Goal: Transaction & Acquisition: Obtain resource

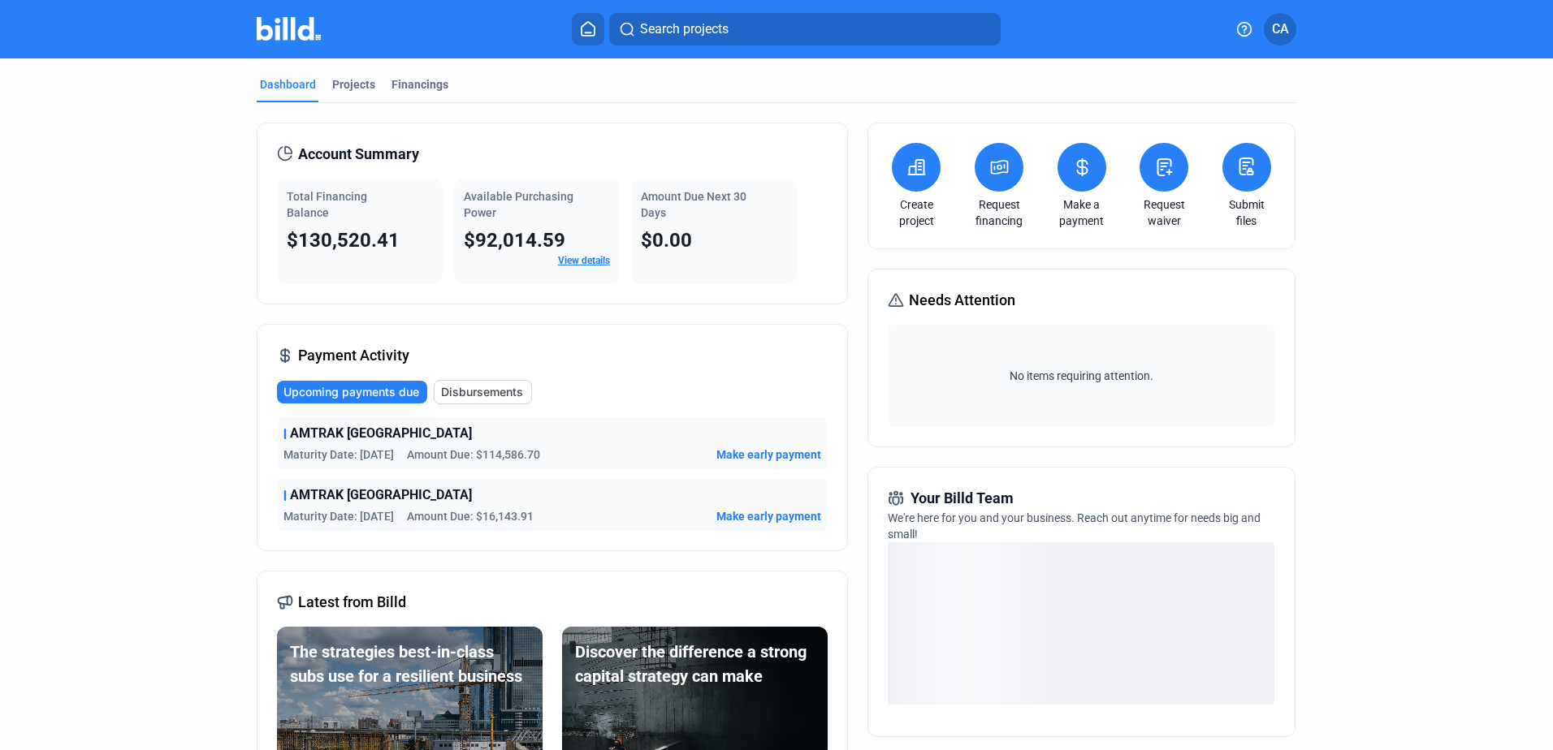
click at [343, 69] on mat-tab-group "Dashboard Projects Financings Account Summary Total Financing Balance $130,520.…" at bounding box center [777, 569] width 1040 height 1023
click at [343, 77] on div "Projects" at bounding box center [353, 84] width 43 height 16
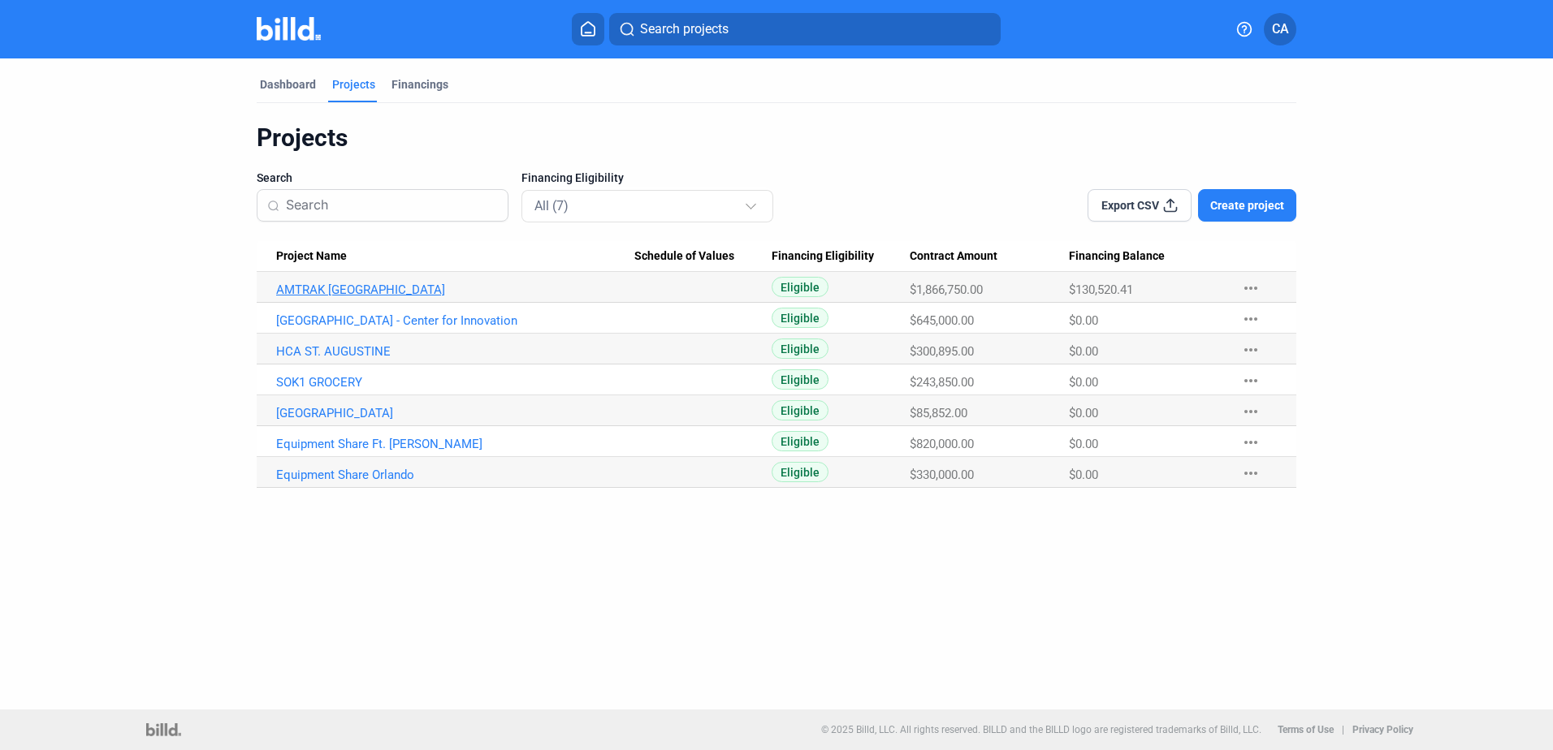
click at [374, 293] on link "AMTRAK [GEOGRAPHIC_DATA]" at bounding box center [455, 290] width 358 height 15
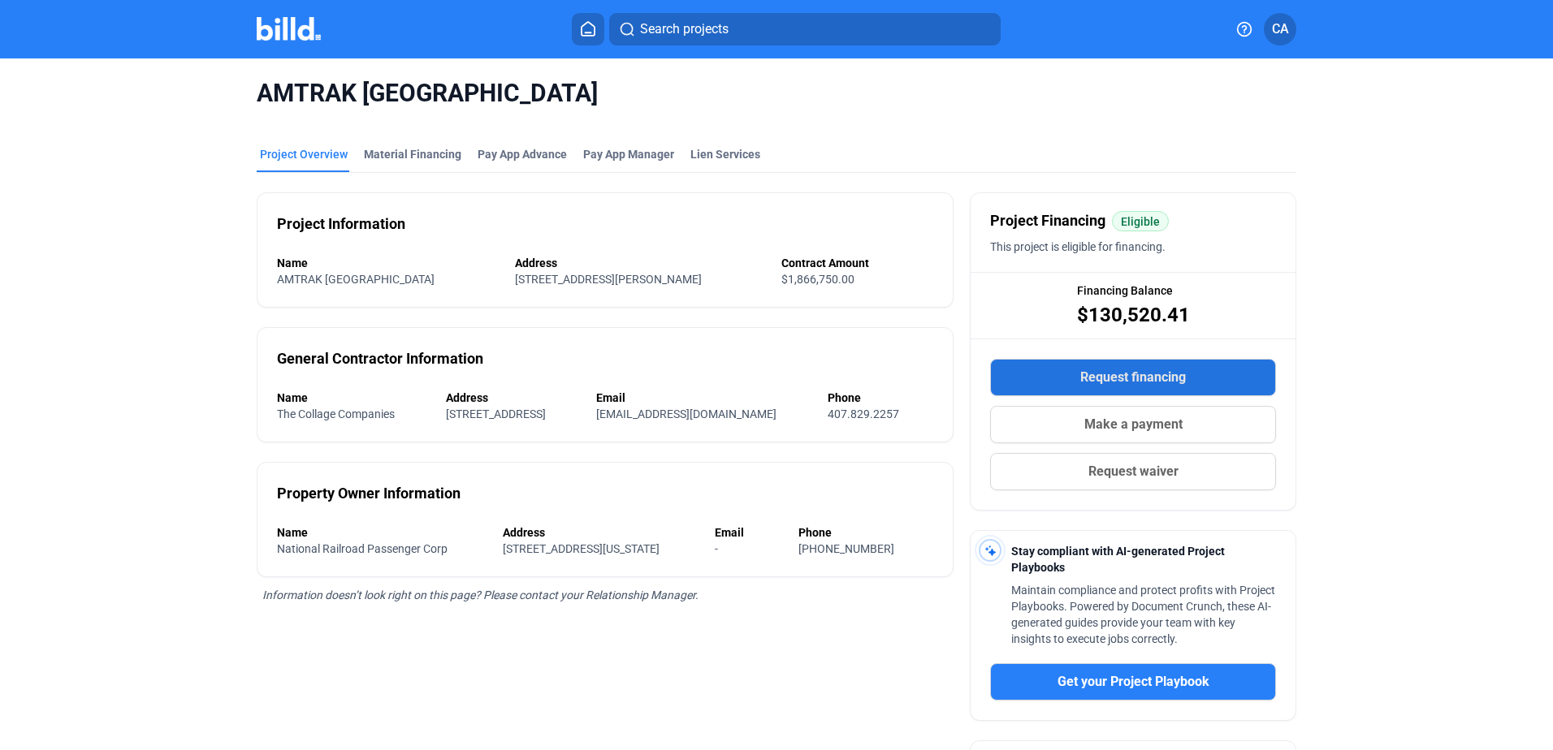
click at [1154, 374] on span "Request financing" at bounding box center [1133, 377] width 106 height 19
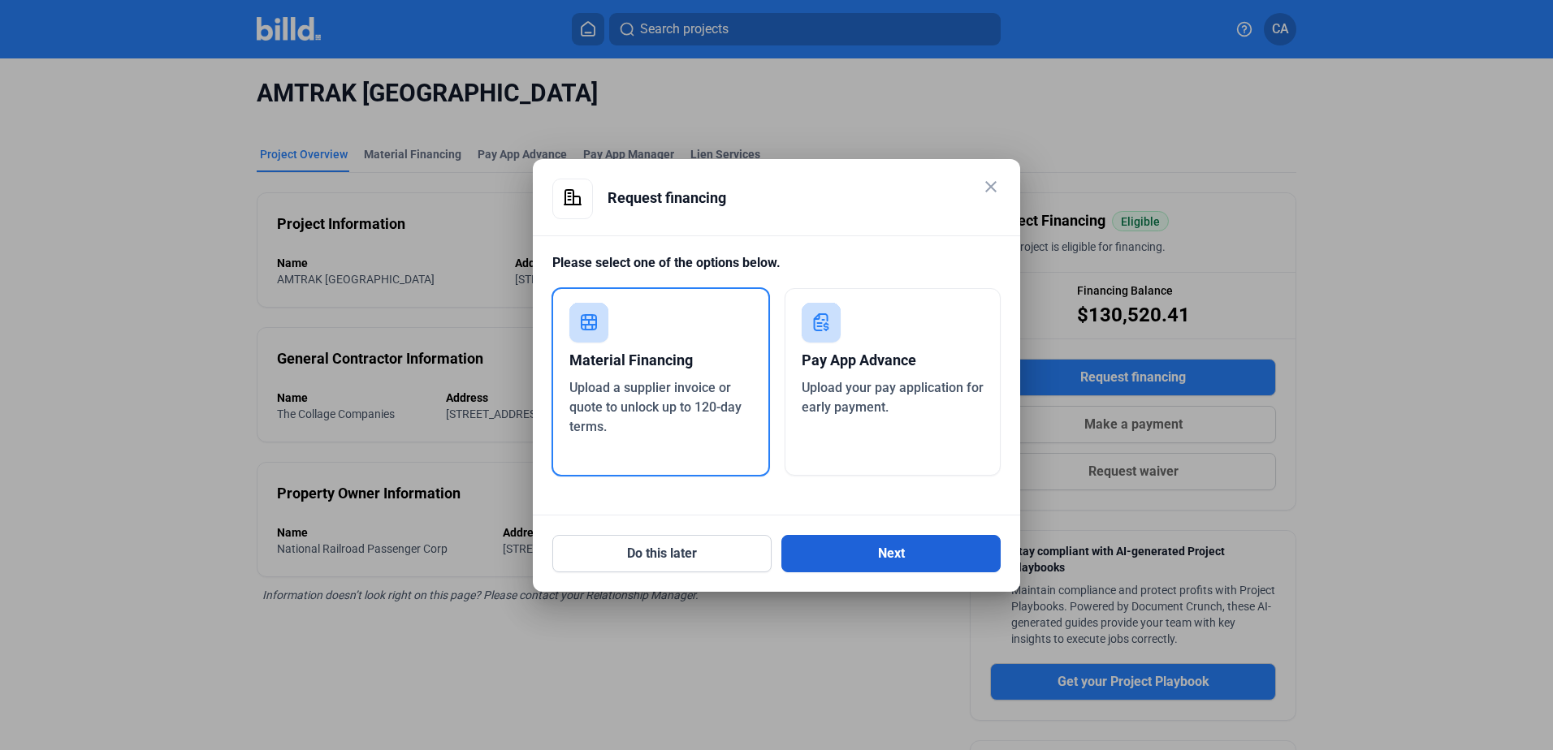
click at [892, 550] on button "Next" at bounding box center [890, 553] width 219 height 37
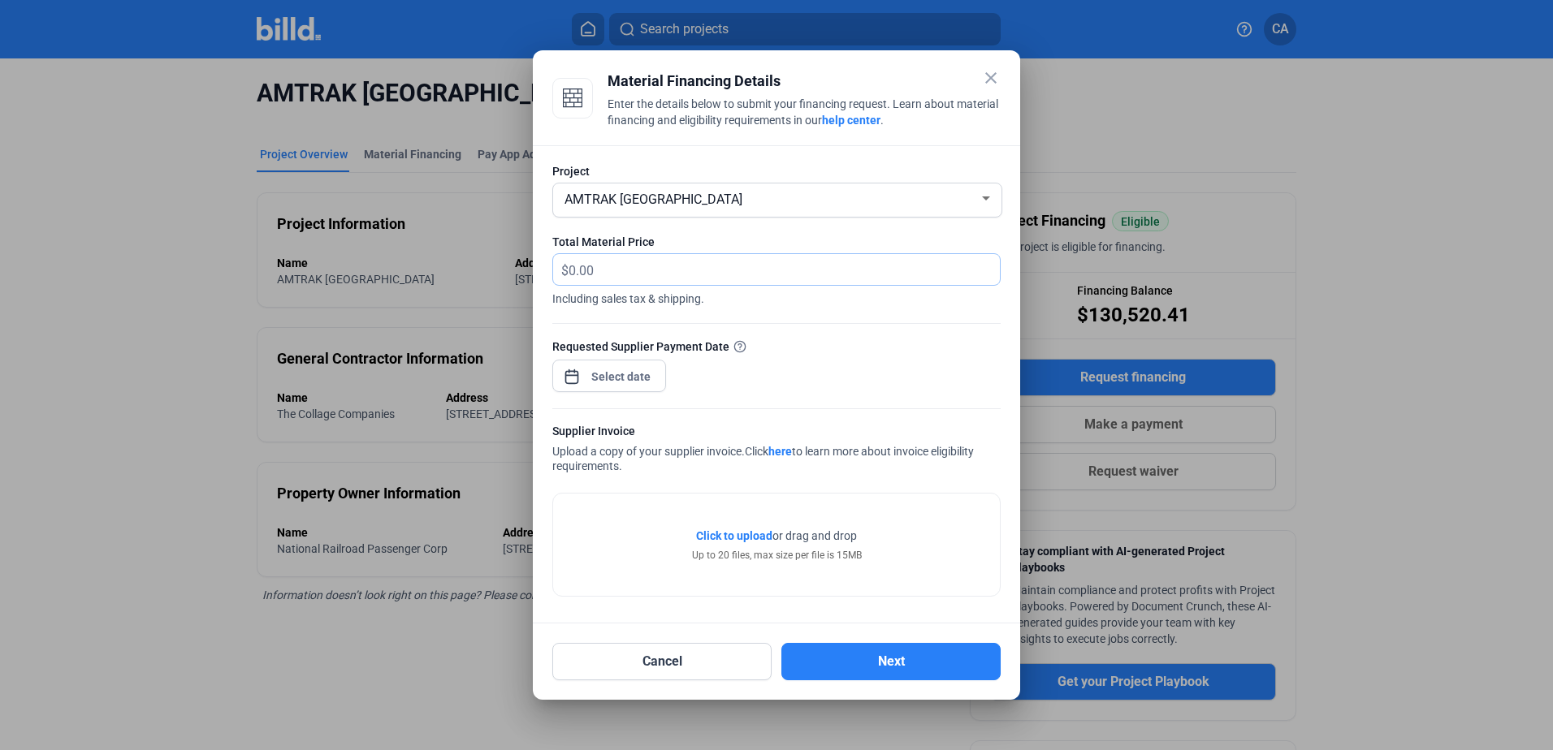
click at [715, 271] on input "text" at bounding box center [784, 270] width 431 height 32
type input "16,020"
click at [586, 383] on div "close Material Financing Details Enter the details below to submit your financi…" at bounding box center [776, 375] width 1553 height 750
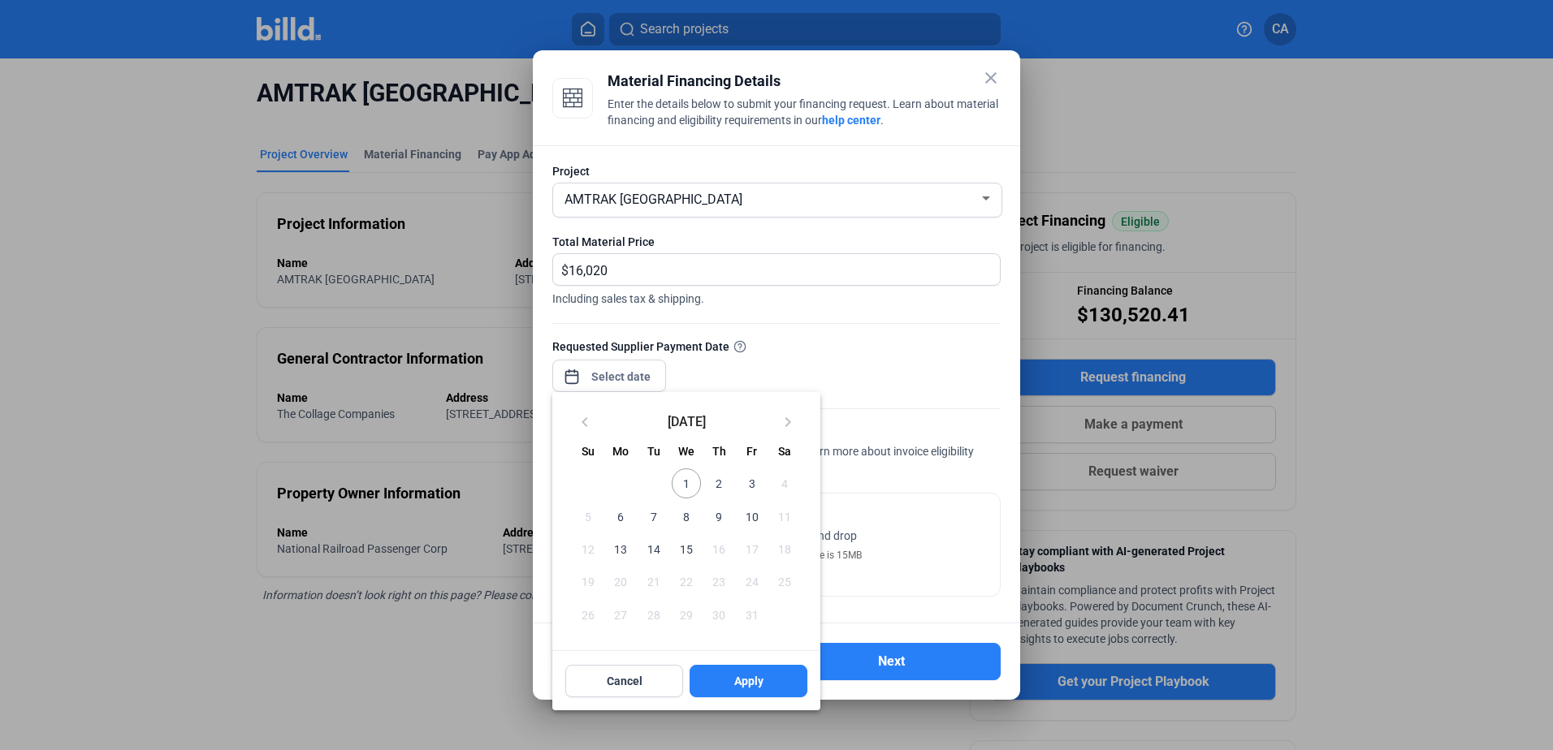
click at [744, 482] on span "3" at bounding box center [751, 483] width 29 height 29
click at [718, 684] on button "Apply" at bounding box center [749, 681] width 118 height 32
type input "[DATE]"
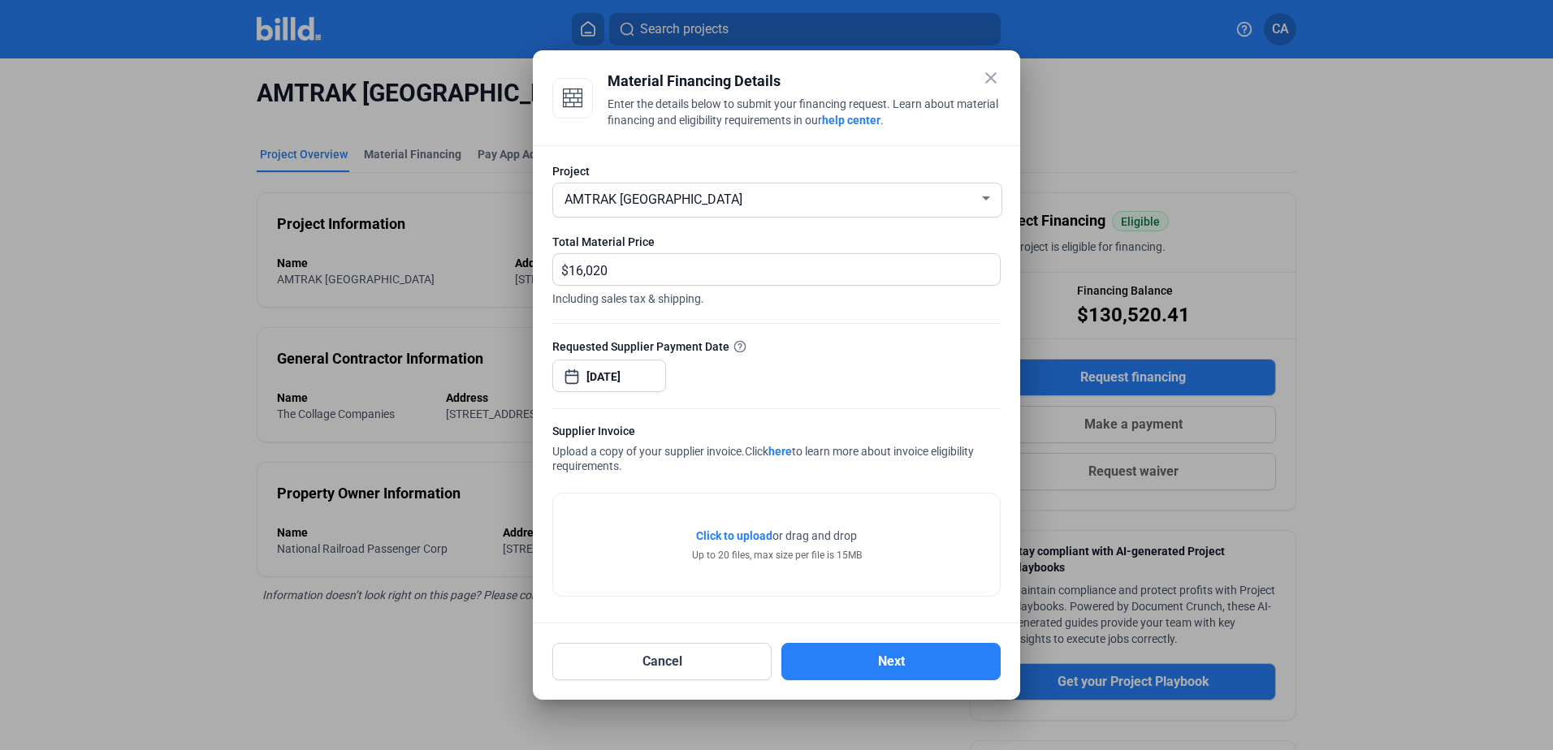
click at [730, 537] on span "Click to upload" at bounding box center [734, 536] width 76 height 13
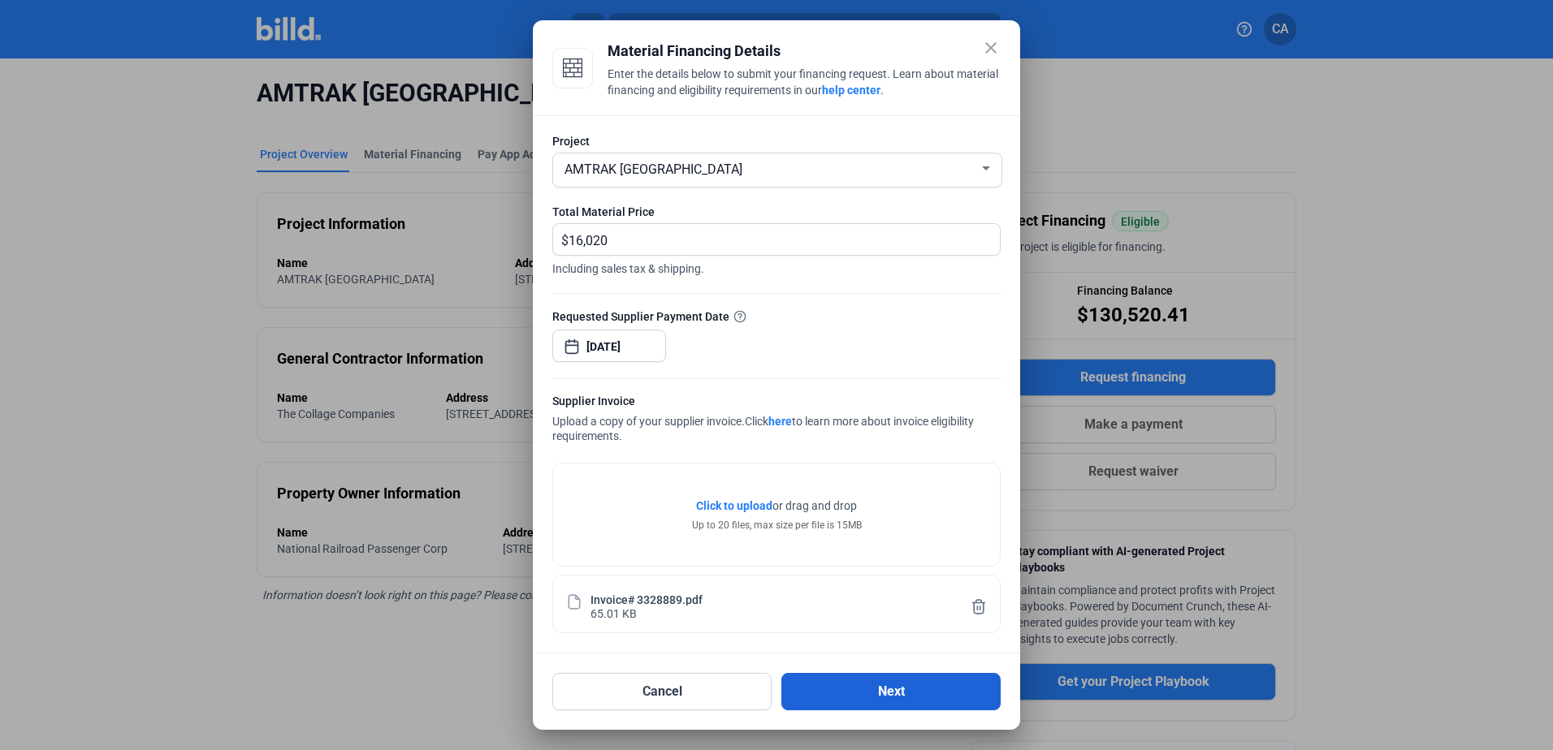
click at [847, 689] on button "Next" at bounding box center [890, 691] width 219 height 37
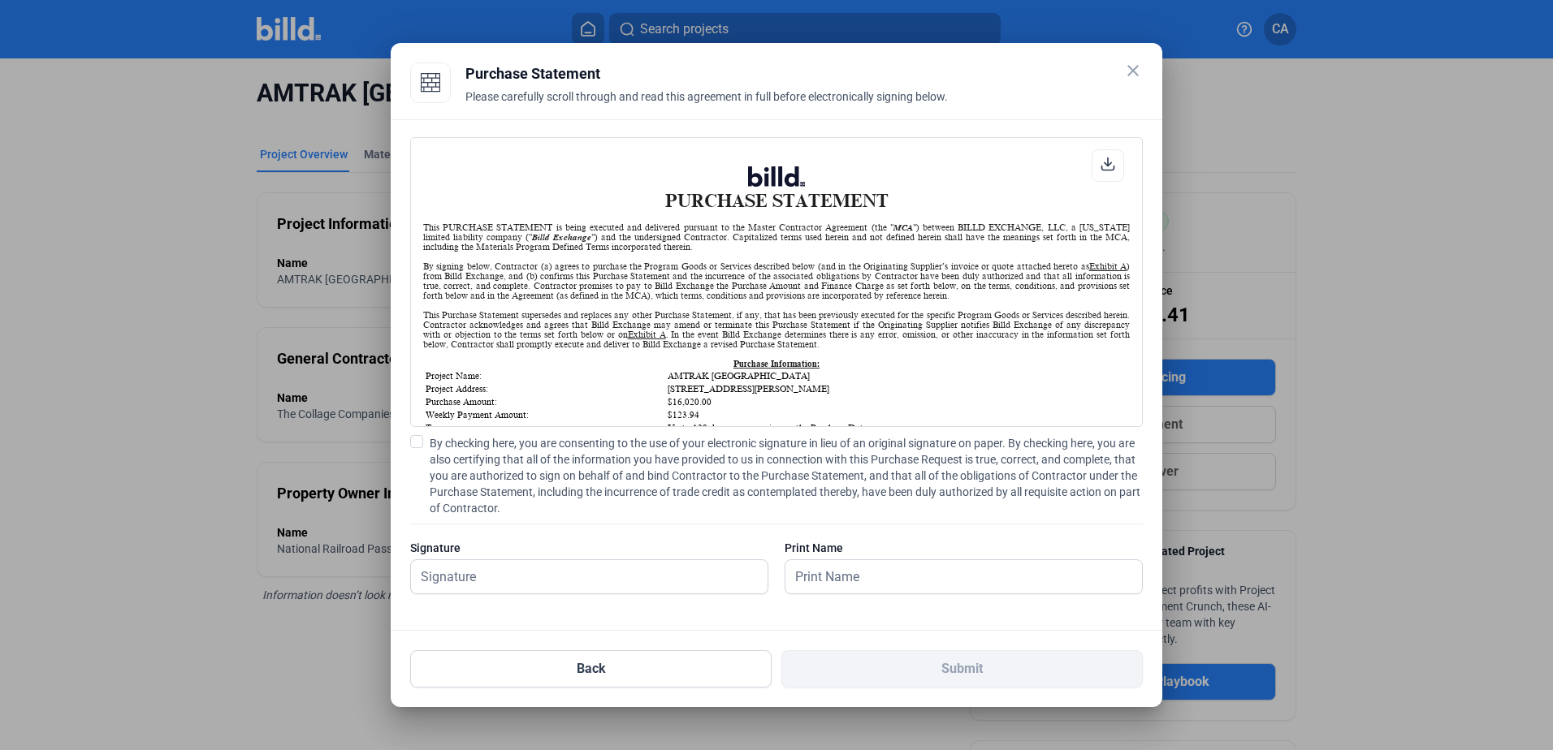
scroll to position [1, 0]
click at [629, 573] on input "text" at bounding box center [580, 576] width 339 height 33
type input "[PERSON_NAME]"
click at [417, 443] on span at bounding box center [416, 441] width 13 height 13
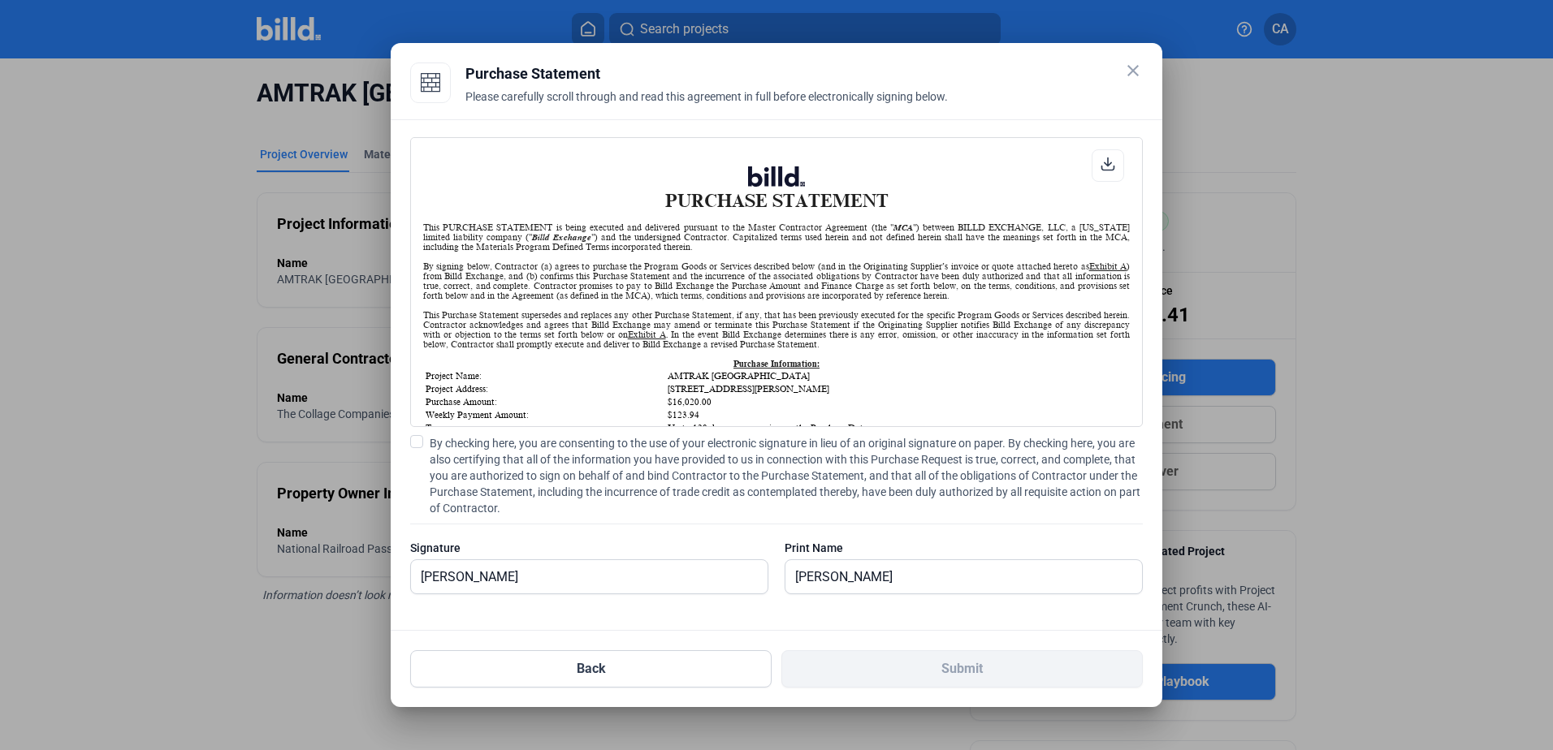
click at [0, 0] on input "By checking here, you are consenting to the use of your electronic signature in…" at bounding box center [0, 0] width 0 height 0
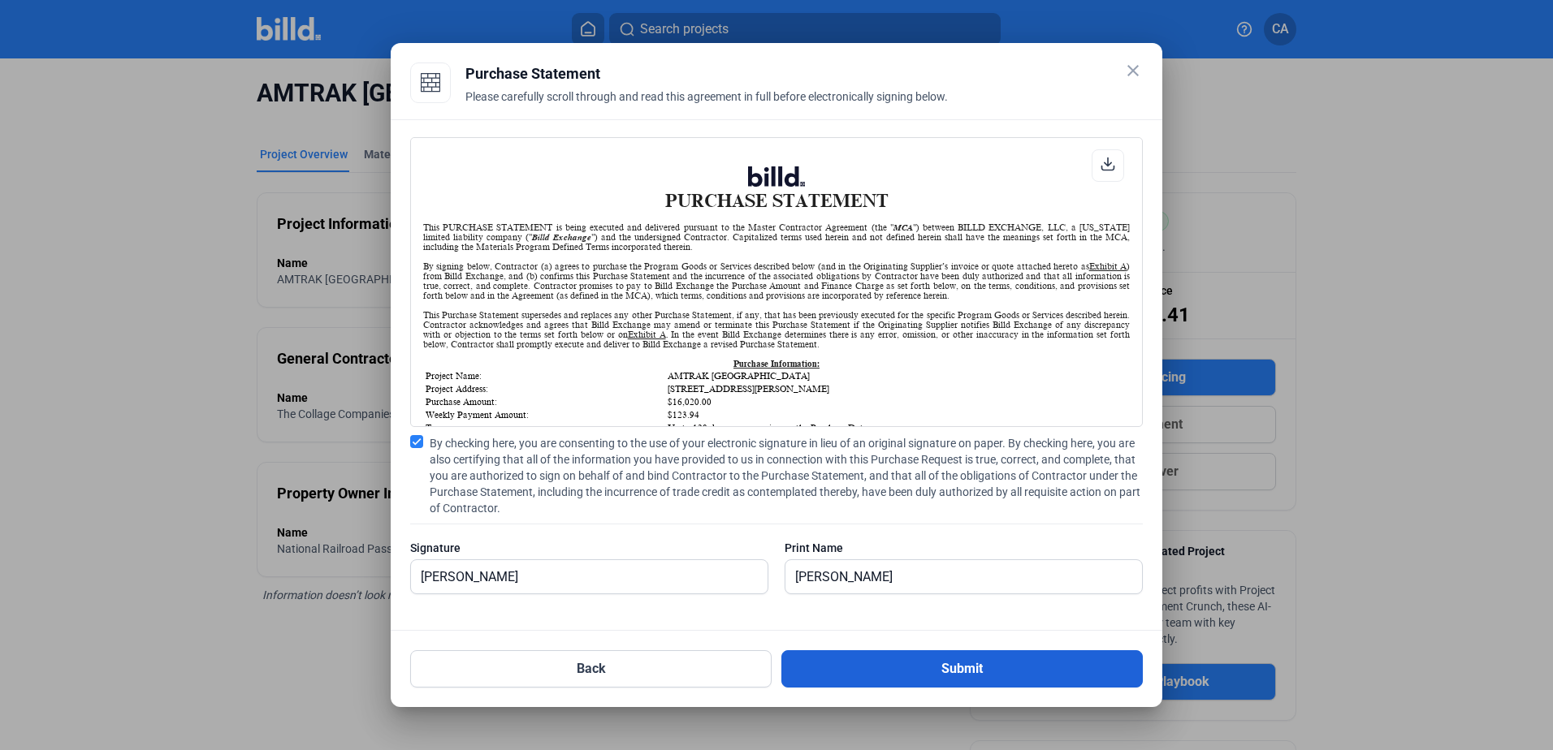
click at [1024, 672] on button "Submit" at bounding box center [961, 669] width 361 height 37
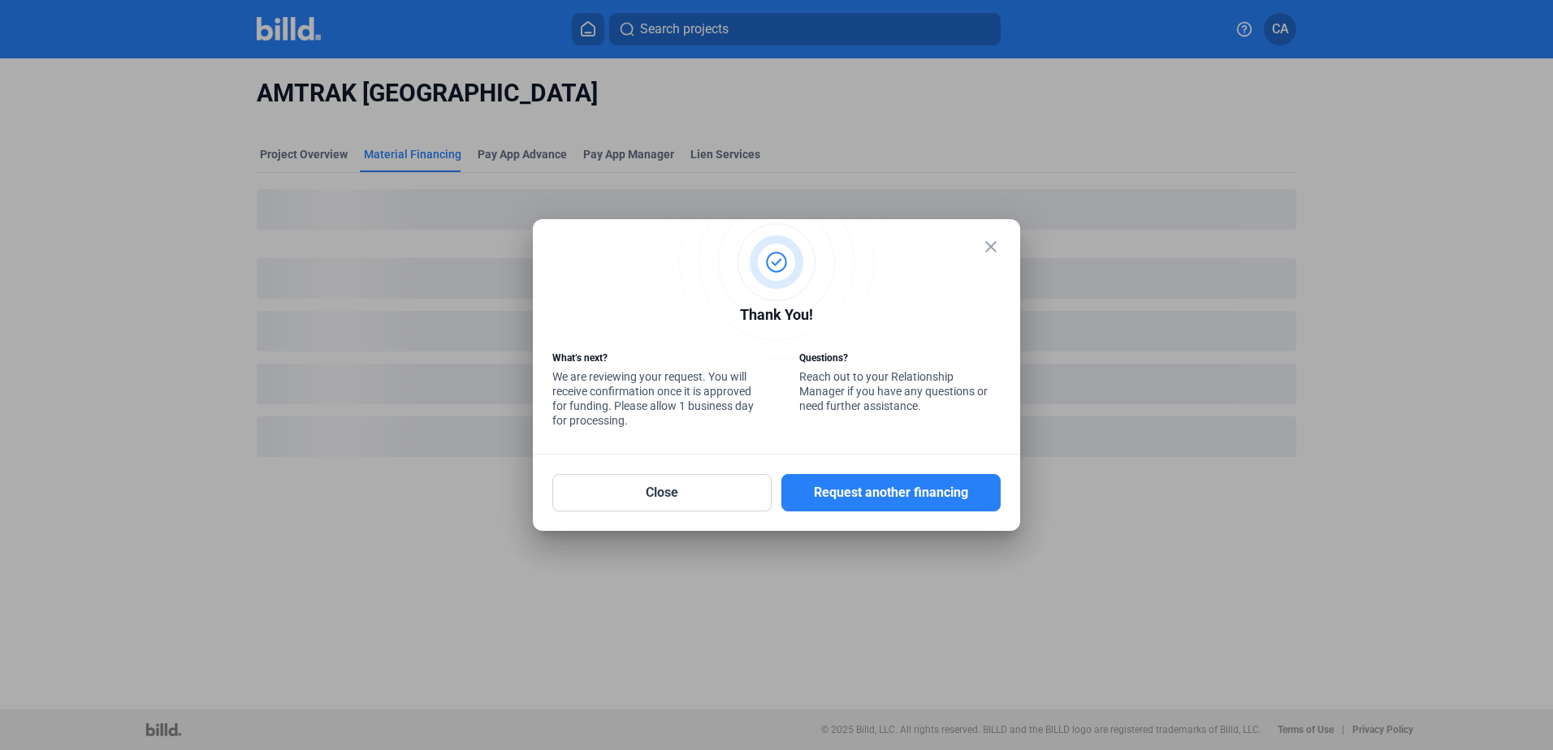
click at [989, 240] on mat-icon "close" at bounding box center [990, 246] width 19 height 19
